Goal: Task Accomplishment & Management: Use online tool/utility

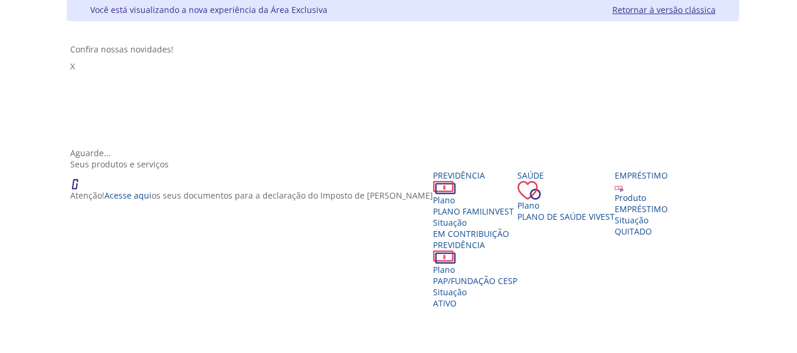
scroll to position [118, 0]
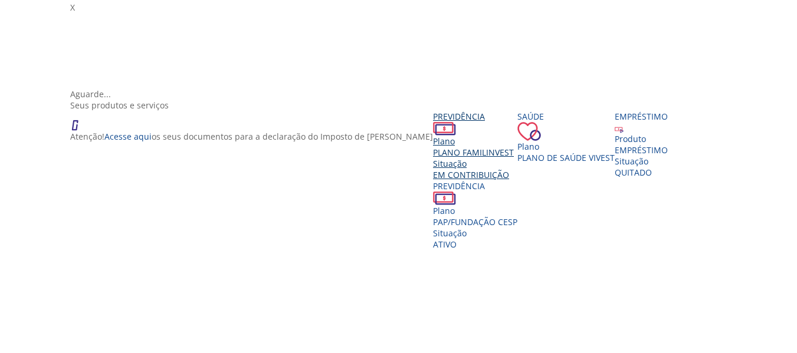
click at [433, 147] on span "PLANO FAMILINVEST" at bounding box center [473, 152] width 81 height 11
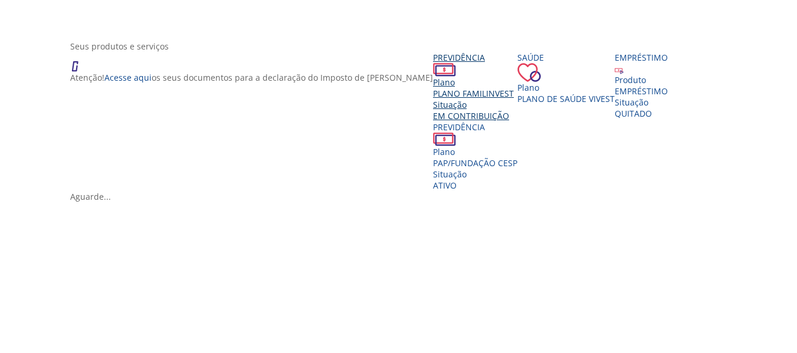
scroll to position [236, 0]
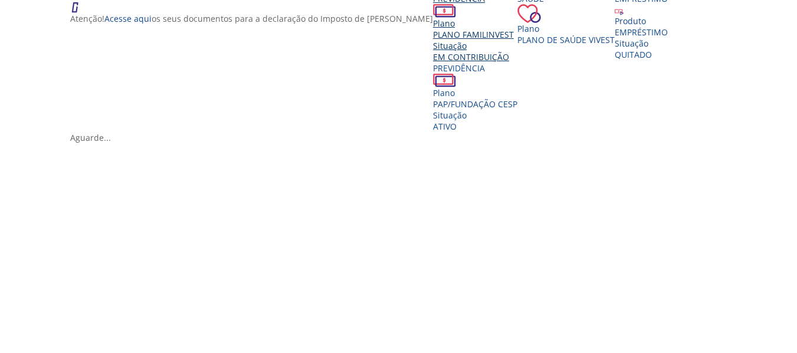
click at [433, 40] on span "PLANO FAMILINVEST" at bounding box center [473, 34] width 81 height 11
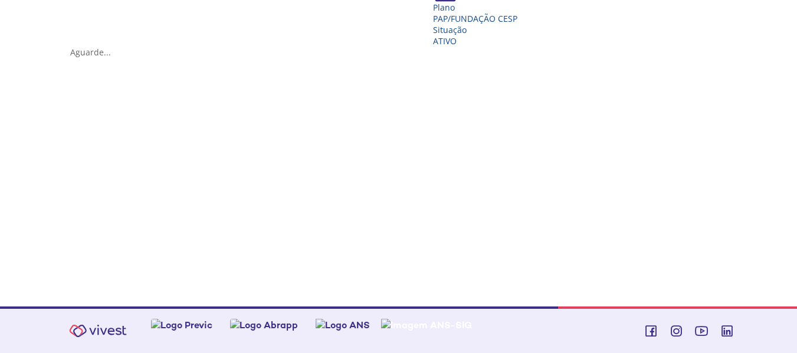
scroll to position [171, 0]
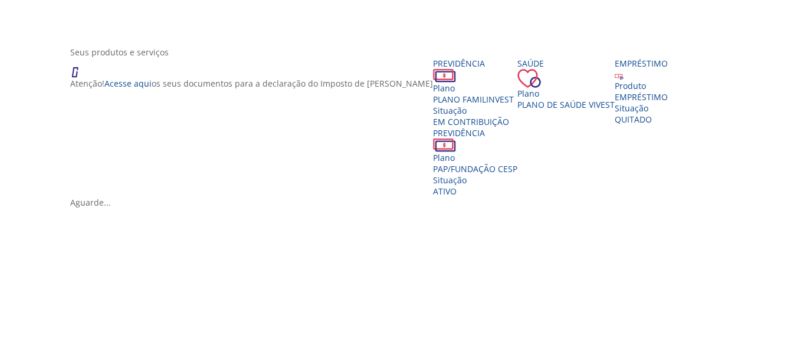
click at [396, 208] on div "Aguarde..." at bounding box center [402, 202] width 665 height 11
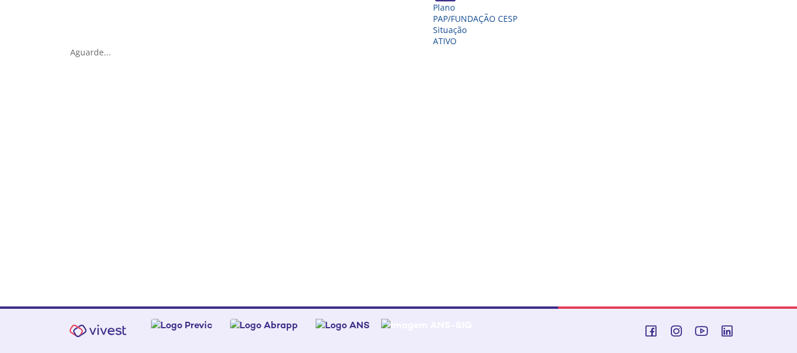
scroll to position [348, 0]
click at [318, 47] on div "Vivest" at bounding box center [402, 47] width 665 height 0
click at [607, 47] on div "Vivest" at bounding box center [402, 47] width 665 height 0
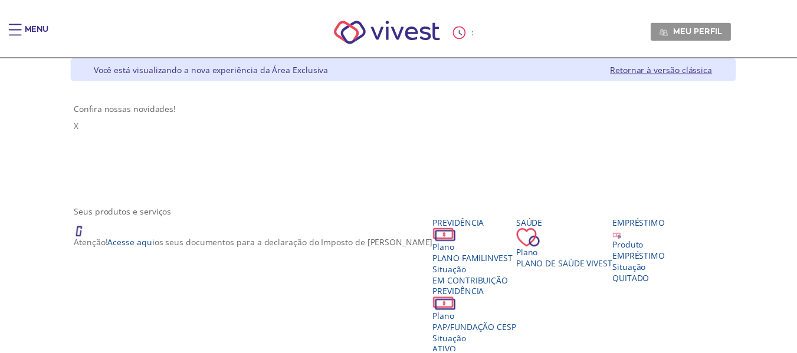
scroll to position [348, 0]
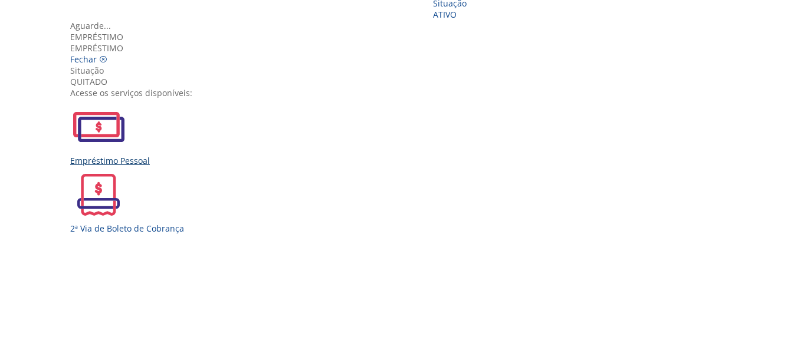
click at [248, 166] on div "Empréstimo Pessoal" at bounding box center [402, 132] width 665 height 68
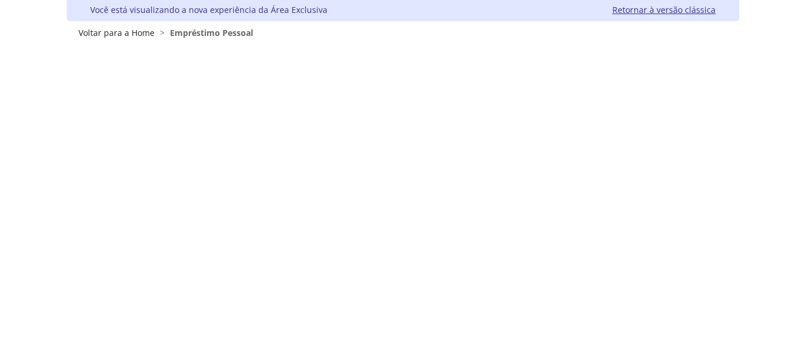
scroll to position [118, 0]
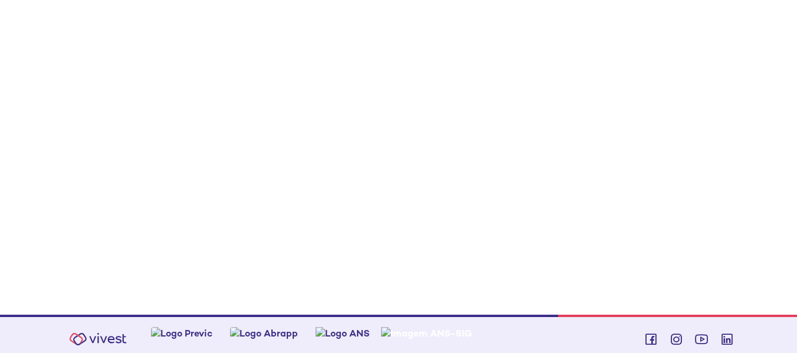
click at [763, 163] on div "Menu 29 : 42 Meu perfil Alterar Senha Sair Expiração de Sessão Sua sessão onlin…" at bounding box center [398, 58] width 797 height 353
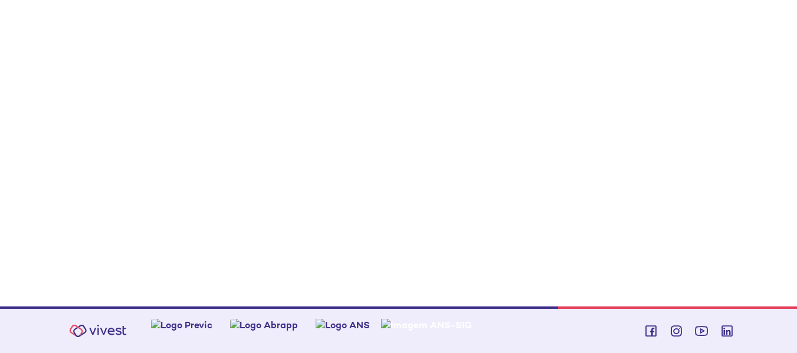
scroll to position [75, 0]
